Goal: Information Seeking & Learning: Find specific fact

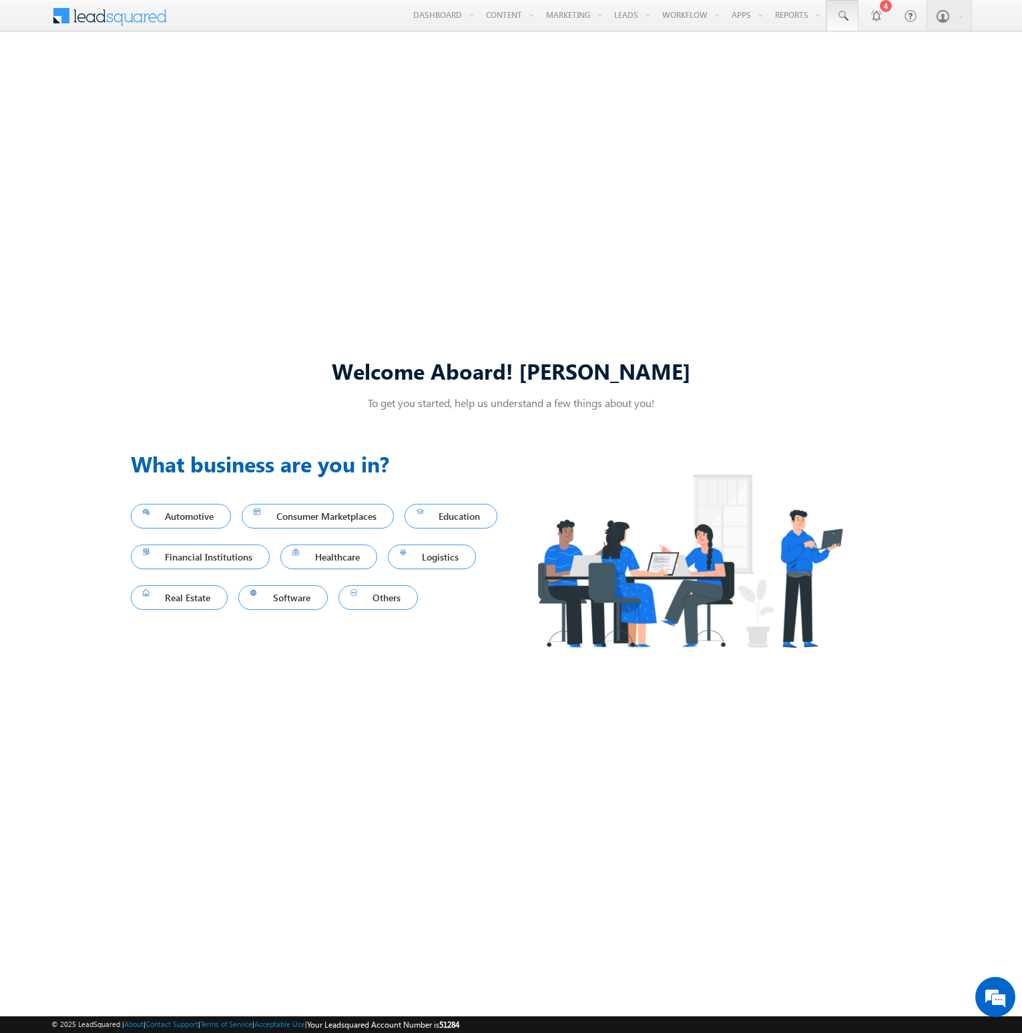
click at [842, 16] on span at bounding box center [842, 15] width 13 height 13
type input "8957456783"
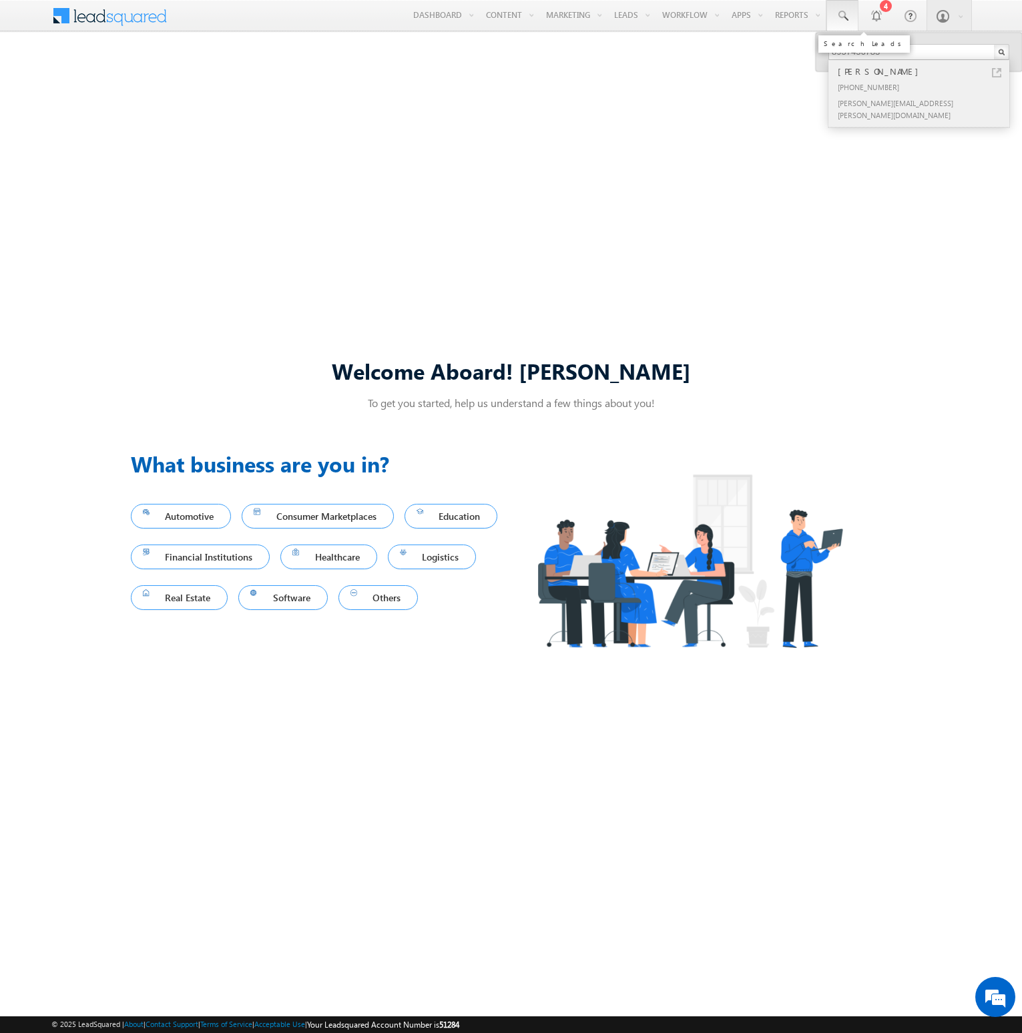
click at [924, 71] on div "[PERSON_NAME]" at bounding box center [924, 71] width 179 height 15
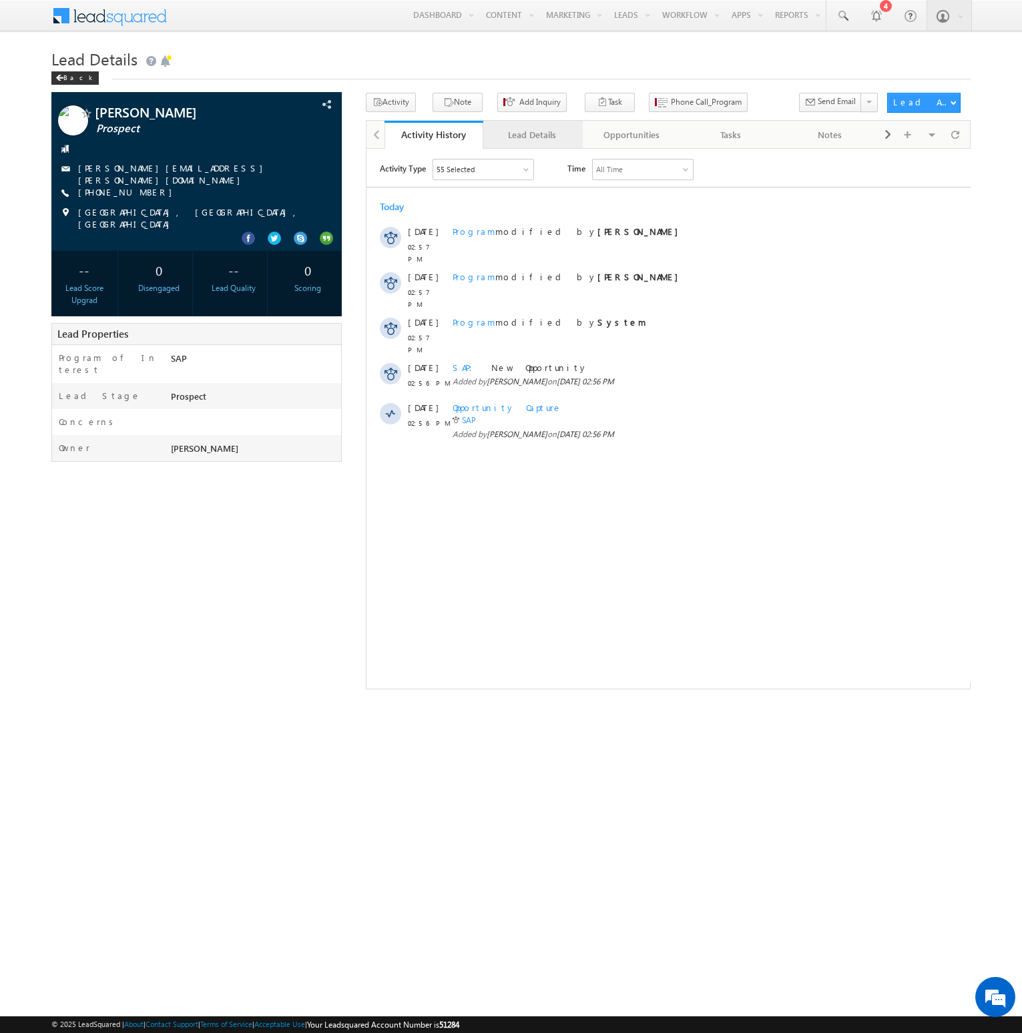
click at [532, 135] on div "Lead Details" at bounding box center [532, 135] width 76 height 16
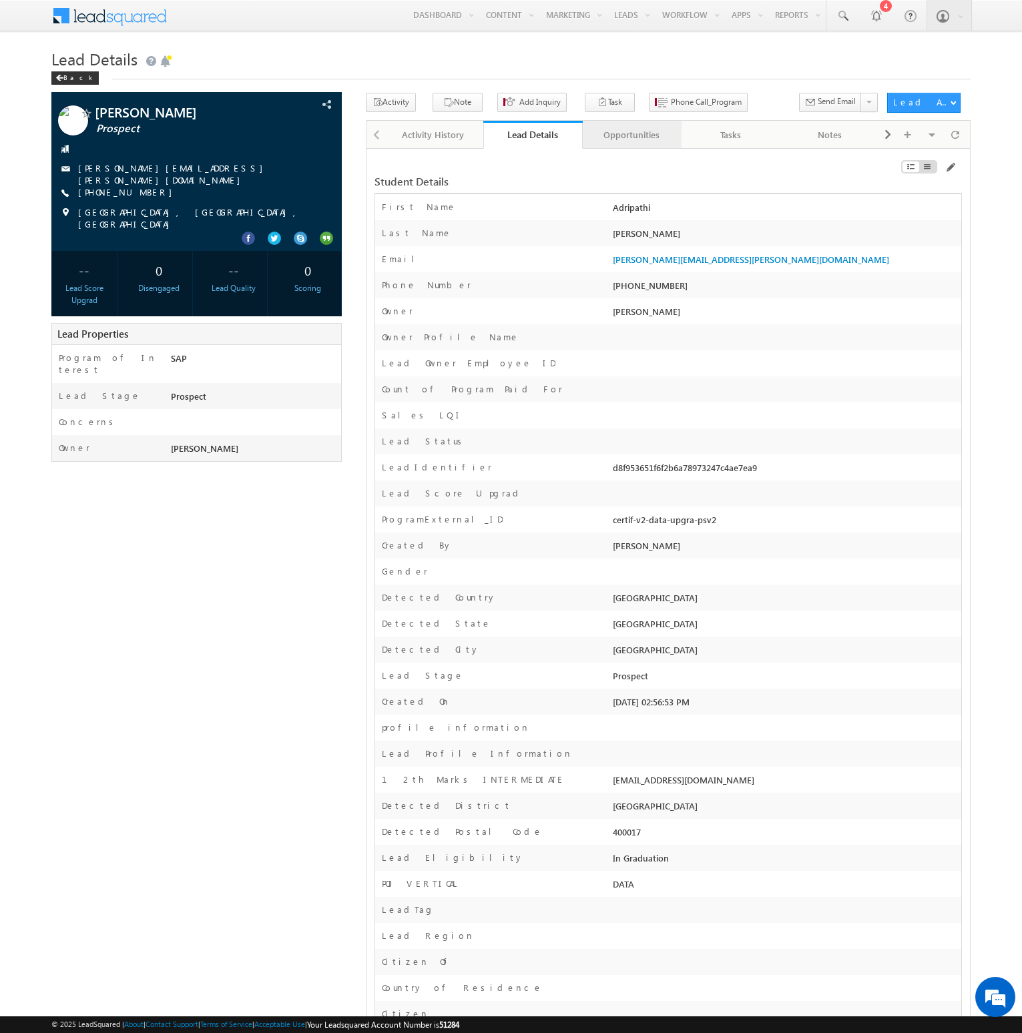
click at [631, 135] on div "Opportunities" at bounding box center [631, 135] width 76 height 16
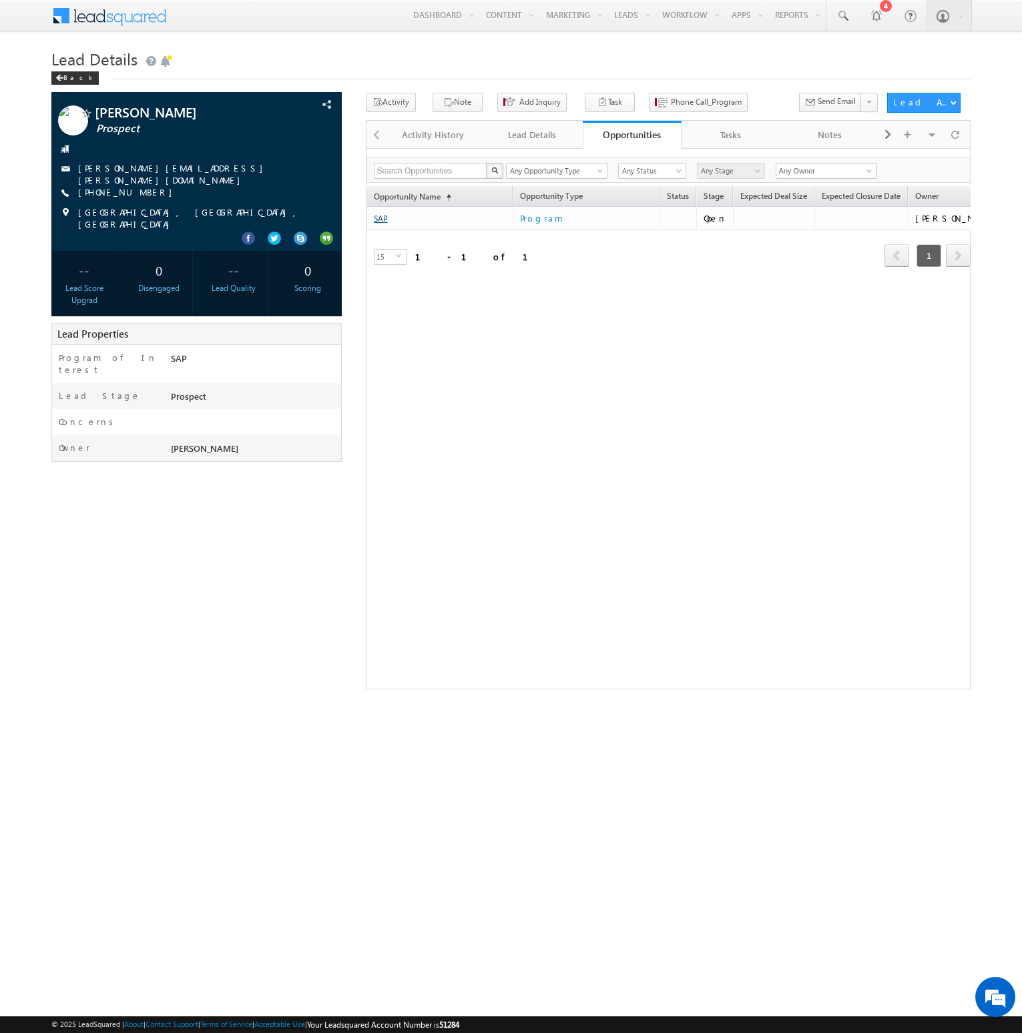
click at [380, 219] on link "SAP" at bounding box center [381, 219] width 14 height 10
